Goal: Information Seeking & Learning: Learn about a topic

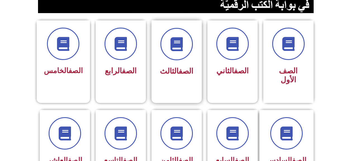
scroll to position [196, 0]
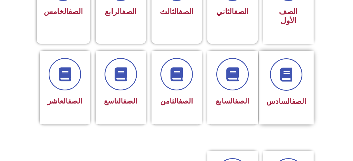
click at [268, 98] on div "الصف السادس" at bounding box center [286, 88] width 55 height 74
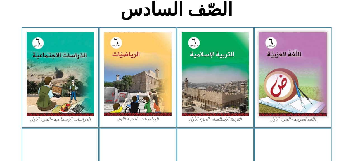
scroll to position [140, 0]
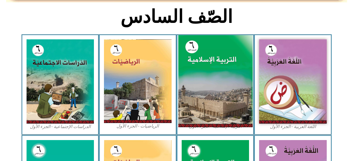
click at [243, 105] on img at bounding box center [215, 81] width 74 height 93
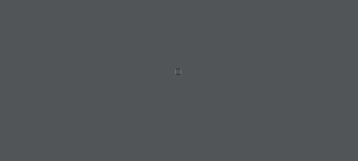
scroll to position [0, 15]
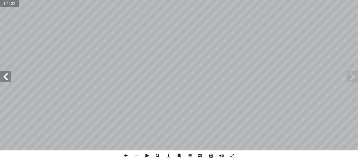
click at [10, 77] on span at bounding box center [5, 76] width 11 height 11
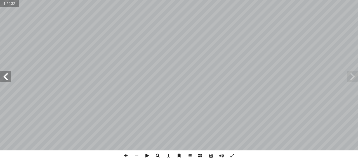
click at [10, 77] on span at bounding box center [5, 76] width 11 height 11
click at [10, 76] on span at bounding box center [5, 76] width 11 height 11
click at [11, 76] on span at bounding box center [5, 76] width 11 height 11
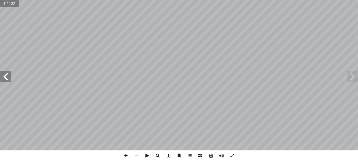
click at [11, 76] on span at bounding box center [5, 76] width 11 height 11
click at [10, 82] on span at bounding box center [5, 76] width 11 height 11
click at [9, 82] on span at bounding box center [5, 76] width 11 height 11
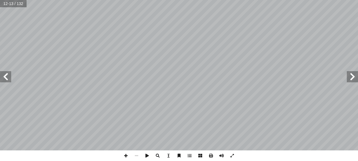
click at [9, 82] on span at bounding box center [5, 76] width 11 height 11
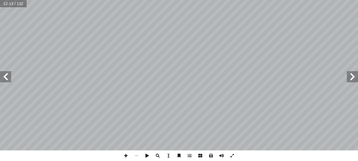
click at [9, 82] on span at bounding box center [5, 76] width 11 height 11
click at [9, 80] on span at bounding box center [5, 76] width 11 height 11
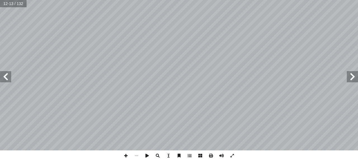
click at [9, 80] on span at bounding box center [5, 76] width 11 height 11
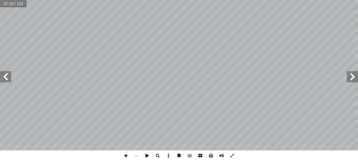
click at [9, 80] on span at bounding box center [5, 76] width 11 height 11
click at [10, 80] on span at bounding box center [5, 76] width 11 height 11
click at [4, 75] on span at bounding box center [5, 76] width 11 height 11
click at [11, 74] on div "34 نية � ّ حدة الث َ الو ة ّ سلامي إ � ال ُ العقيدة سراء إ ال� ﴾ ٥٨ ٗ ا ي ِ ل َ…" at bounding box center [179, 75] width 358 height 151
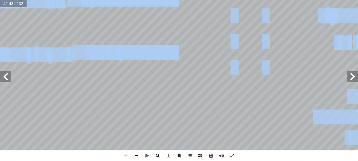
click at [136, 155] on span at bounding box center [136, 156] width 11 height 11
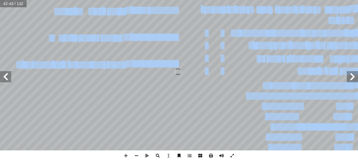
click at [2, 79] on span at bounding box center [5, 76] width 11 height 11
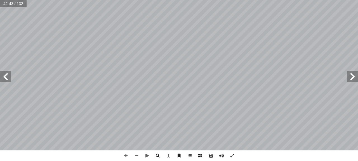
click at [2, 79] on span at bounding box center [5, 76] width 11 height 11
click at [10, 80] on div "44 قويم َّ الت ِ ــة َ حيح َّ الص ِ ــر ْ ي َ غ ِ ة َ بــار ِ ع ْ ال َ ــل ِ قا…" at bounding box center [179, 75] width 358 height 151
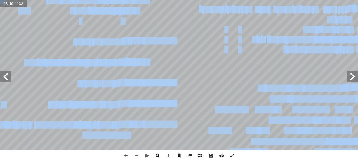
click at [2, 80] on span at bounding box center [5, 76] width 11 height 11
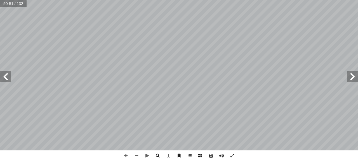
click at [253, 51] on html "الصفحة الرئيسية الصف الأول الصف الثاني الصف الثالث الصف الرابع الصف الخامس الصف…" at bounding box center [179, 25] width 358 height 51
click at [5, 77] on span at bounding box center [5, 76] width 11 height 11
click at [4, 78] on span at bounding box center [5, 76] width 11 height 11
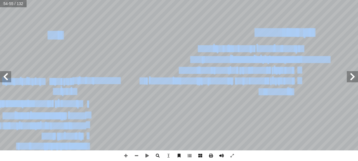
click at [225, 158] on div "50 لملائكة: � ب ِ ن � يم إ ال� ُ ر � ث آ ا ن، منها: ِ م ْ ؤ ُ الم ِ س ْ ف َ في …" at bounding box center [179, 80] width 358 height 161
click at [226, 153] on span at bounding box center [221, 156] width 11 height 11
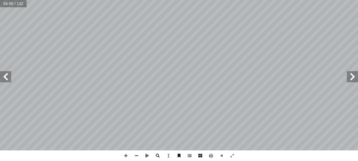
click at [208, 51] on html "الصفحة الرئيسية الصف الأول الصف الثاني الصف الثالث الصف الرابع الصف الخامس الصف…" at bounding box center [179, 25] width 358 height 51
click at [3, 77] on span at bounding box center [5, 76] width 11 height 11
